Goal: Task Accomplishment & Management: Use online tool/utility

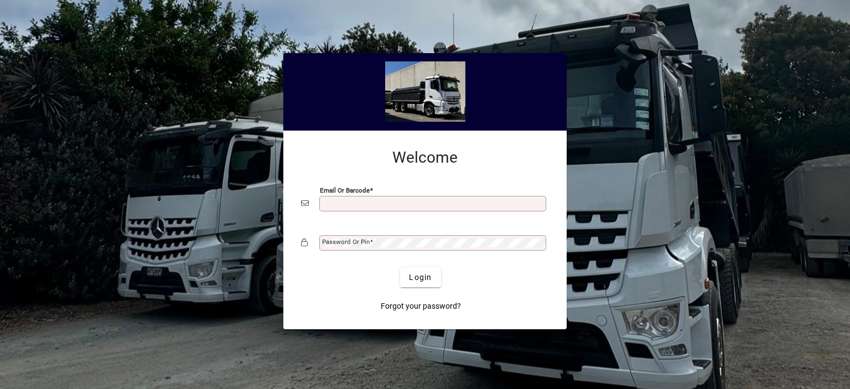
click at [343, 203] on input "Email or Barcode" at bounding box center [434, 203] width 224 height 9
type input "**********"
click at [354, 241] on mat-label "Password or Pin" at bounding box center [346, 242] width 48 height 8
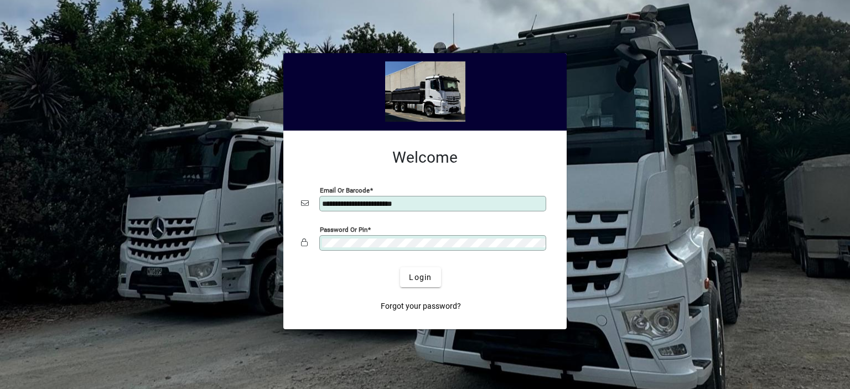
click at [400, 267] on button "Login" at bounding box center [420, 277] width 40 height 20
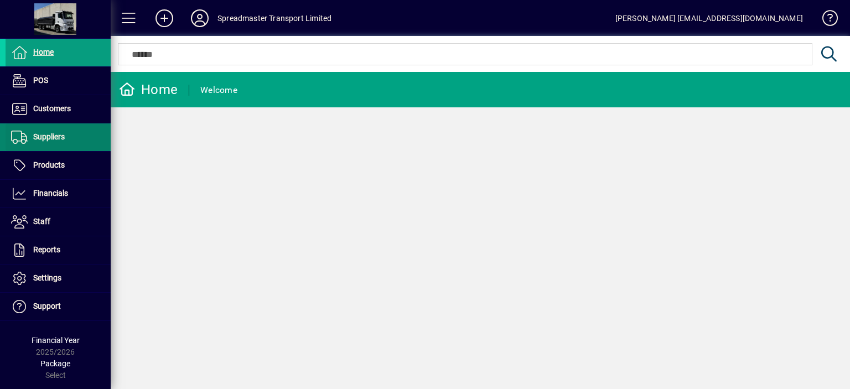
click at [58, 137] on span "Suppliers" at bounding box center [49, 136] width 32 height 9
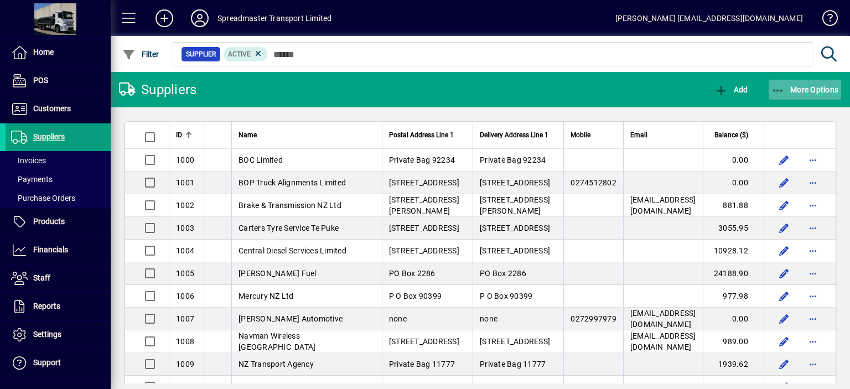
click at [808, 88] on span "More Options" at bounding box center [806, 89] width 68 height 9
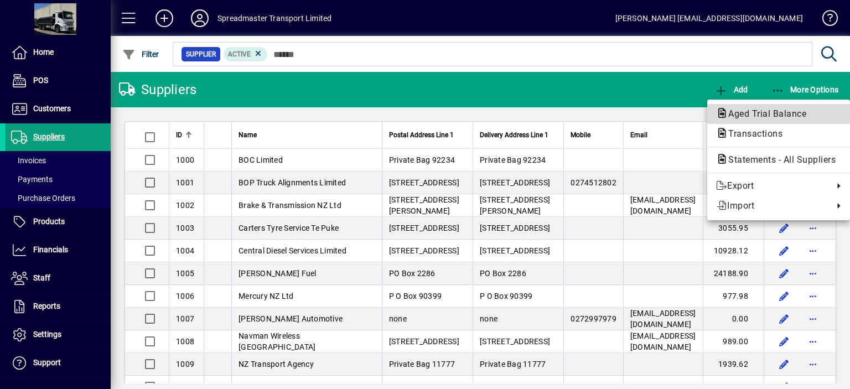
click at [740, 110] on span "Aged Trial Balance" at bounding box center [764, 113] width 96 height 11
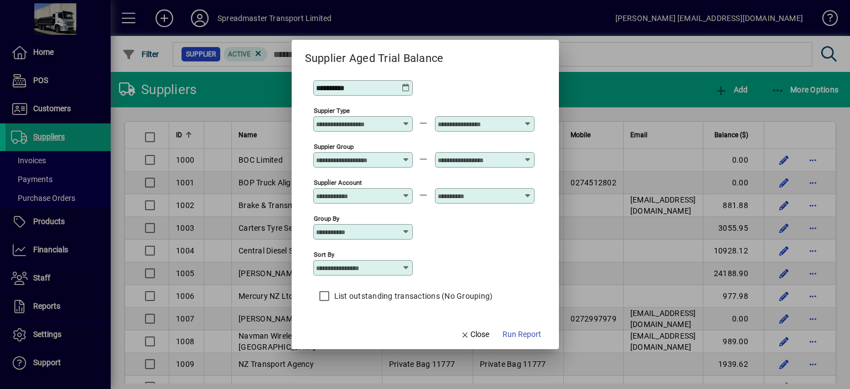
scroll to position [9, 0]
click at [406, 263] on icon at bounding box center [406, 267] width 9 height 9
click at [356, 334] on div "Supplier Name" at bounding box center [348, 335] width 53 height 12
type input "**********"
click at [516, 334] on span "Run Report" at bounding box center [522, 335] width 39 height 12
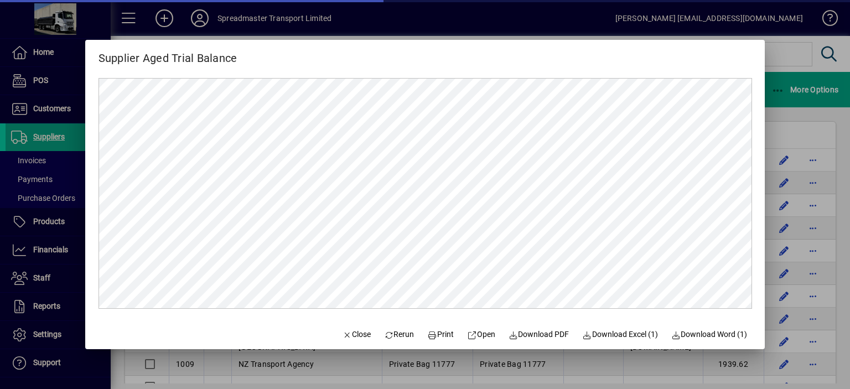
scroll to position [0, 0]
click at [352, 337] on span "Close" at bounding box center [356, 335] width 29 height 12
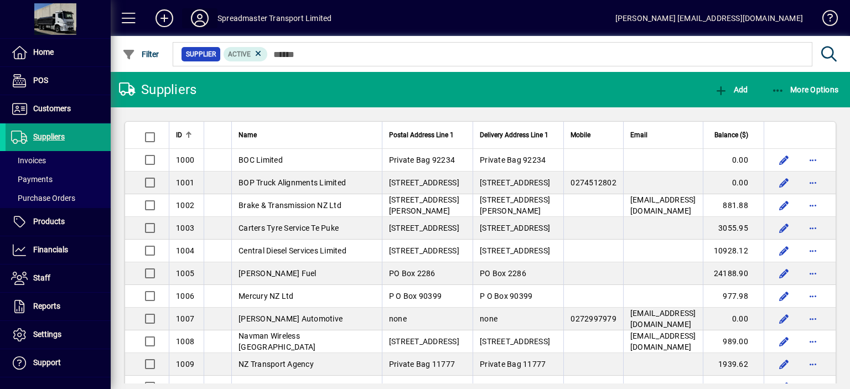
click at [194, 21] on icon at bounding box center [200, 18] width 22 height 18
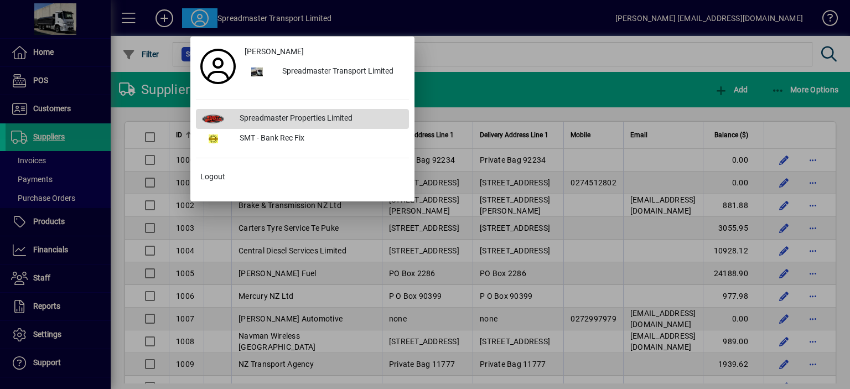
click at [257, 116] on div "Spreadmaster Properties Limited" at bounding box center [320, 119] width 178 height 20
